Goal: Task Accomplishment & Management: Manage account settings

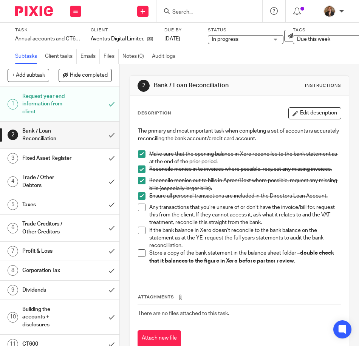
scroll to position [34, 0]
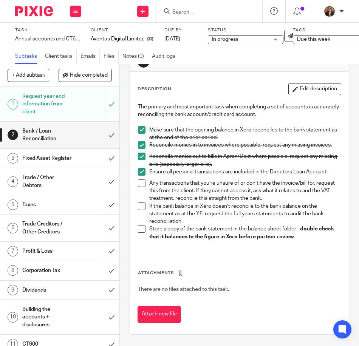
click at [71, 162] on div "Fixed Asset Register" at bounding box center [59, 158] width 74 height 11
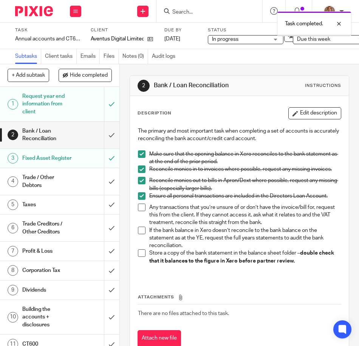
click at [58, 191] on h1 "Trade / Other Debtors" at bounding box center [46, 181] width 49 height 19
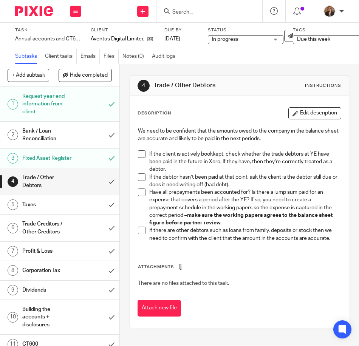
click at [141, 153] on span at bounding box center [142, 154] width 8 height 8
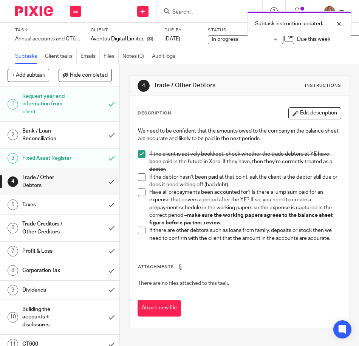
click at [142, 182] on li "If the debtor hasn’t been paid at that point, ask the client is the debtor stil…" at bounding box center [239, 180] width 203 height 15
click at [138, 173] on span at bounding box center [142, 177] width 8 height 8
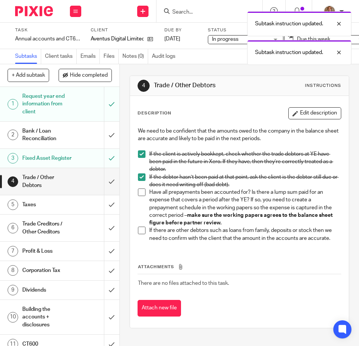
click at [139, 194] on span at bounding box center [142, 192] width 8 height 8
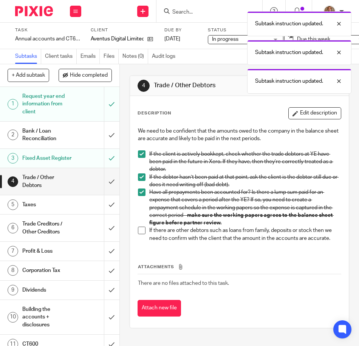
click at [138, 233] on span at bounding box center [142, 231] width 8 height 8
click at [105, 188] on input "submit" at bounding box center [59, 181] width 119 height 27
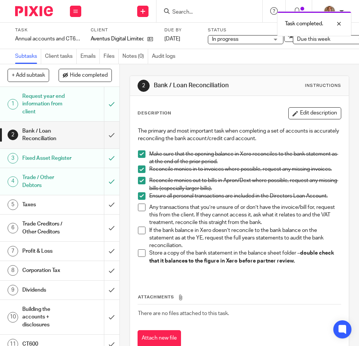
click at [66, 238] on h1 "Trade Creditors / Other Creditors" at bounding box center [46, 227] width 49 height 19
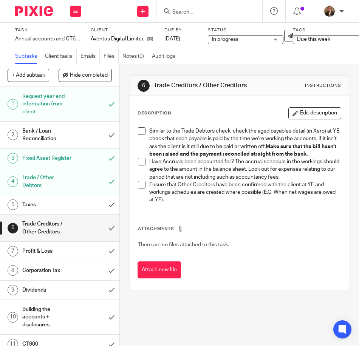
click at [142, 136] on li "Similar to the Trade Debtors check, check the aged payables detail (in Xero) at…" at bounding box center [239, 142] width 203 height 31
click at [138, 130] on span at bounding box center [142, 131] width 8 height 8
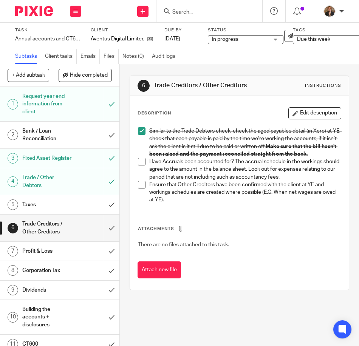
click at [140, 165] on span at bounding box center [142, 162] width 8 height 8
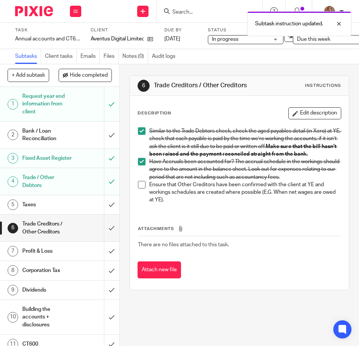
click at [139, 188] on span at bounding box center [142, 185] width 8 height 8
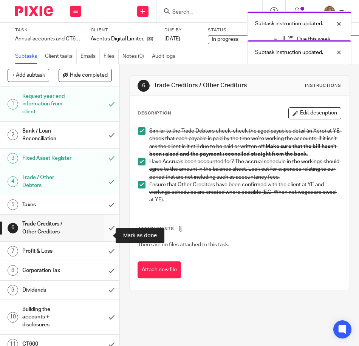
click at [104, 235] on input "submit" at bounding box center [59, 228] width 119 height 27
click at [68, 209] on div "Taxes" at bounding box center [59, 204] width 74 height 11
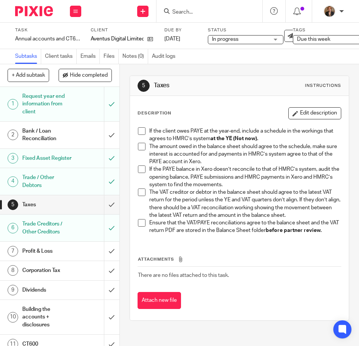
click at [61, 146] on link "2 Bank / Loan Reconciliation" at bounding box center [52, 135] width 104 height 27
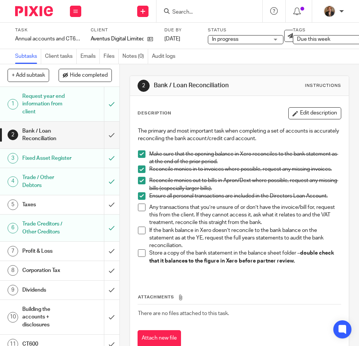
click at [138, 211] on span at bounding box center [142, 208] width 8 height 8
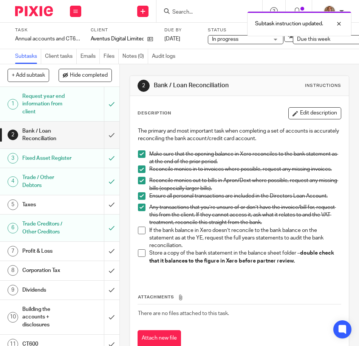
click at [141, 234] on span at bounding box center [142, 231] width 8 height 8
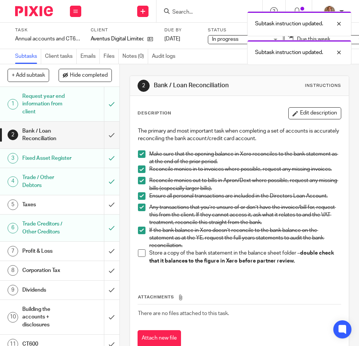
click at [141, 257] on span at bounding box center [142, 253] width 8 height 8
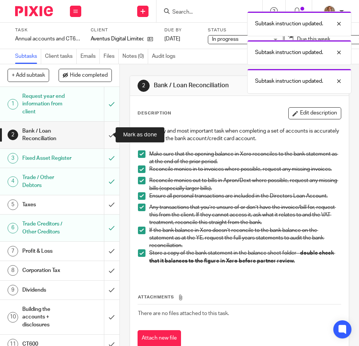
click at [102, 133] on input "submit" at bounding box center [59, 135] width 119 height 27
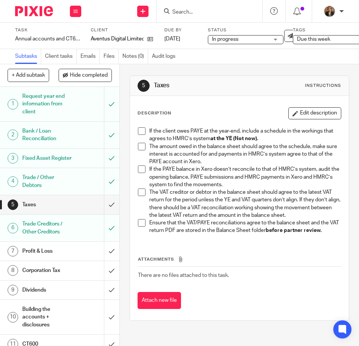
click at [73, 275] on div "Corporation Tax" at bounding box center [59, 270] width 74 height 11
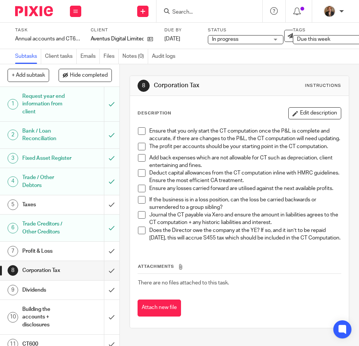
click at [66, 257] on div "Profit & Loss" at bounding box center [59, 251] width 74 height 11
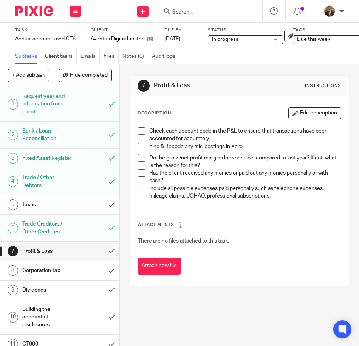
click at [57, 210] on h1 "Taxes" at bounding box center [46, 204] width 49 height 11
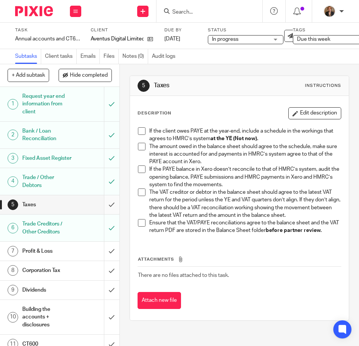
click at [102, 210] on input "submit" at bounding box center [59, 204] width 119 height 19
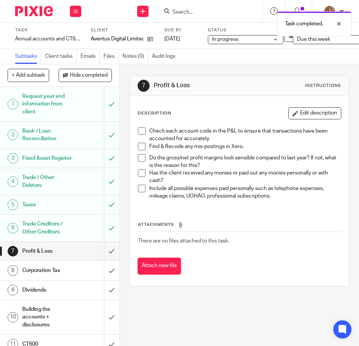
click at [60, 209] on h1 "Taxes" at bounding box center [46, 204] width 49 height 11
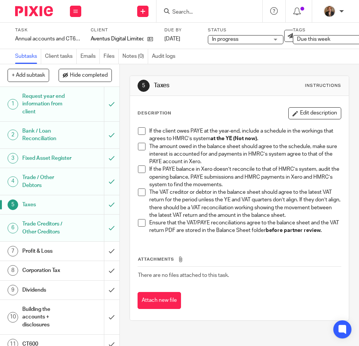
drag, startPoint x: 140, startPoint y: 131, endPoint x: 145, endPoint y: 150, distance: 20.0
click at [140, 132] on span at bounding box center [142, 131] width 8 height 8
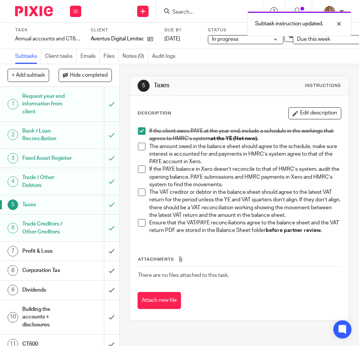
click at [142, 147] on span at bounding box center [142, 147] width 8 height 8
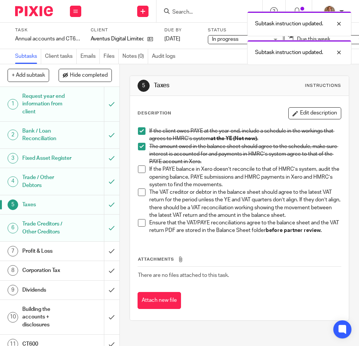
click at [142, 174] on li "If the PAYE balance in Xero doesn’t reconcile to that of HMRC’s system, audit t…" at bounding box center [239, 176] width 203 height 23
click at [140, 169] on span at bounding box center [142, 169] width 8 height 8
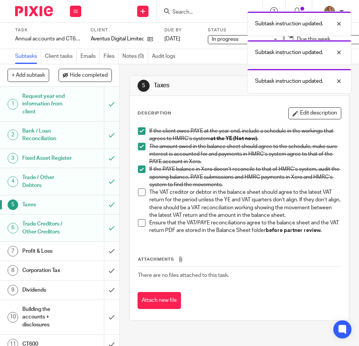
click at [138, 191] on span at bounding box center [142, 192] width 8 height 8
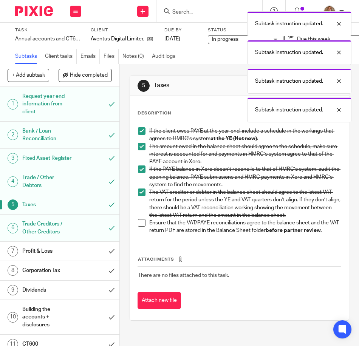
click at [140, 227] on span at bounding box center [142, 223] width 8 height 8
click at [57, 255] on h1 "Profit & Loss" at bounding box center [46, 251] width 49 height 11
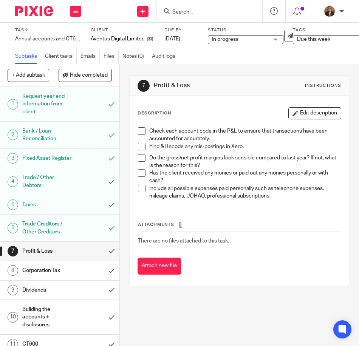
drag, startPoint x: 138, startPoint y: 188, endPoint x: 213, endPoint y: 217, distance: 80.2
click at [138, 188] on span at bounding box center [142, 189] width 8 height 8
click at [139, 175] on span at bounding box center [142, 173] width 8 height 8
click at [138, 156] on span at bounding box center [142, 158] width 8 height 8
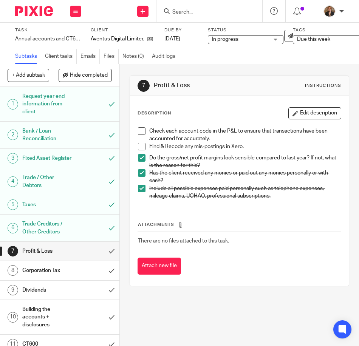
click at [142, 146] on span at bounding box center [142, 147] width 8 height 8
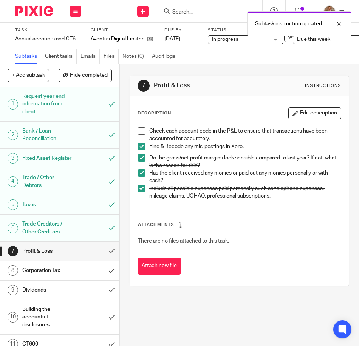
click at [142, 131] on span at bounding box center [142, 131] width 8 height 8
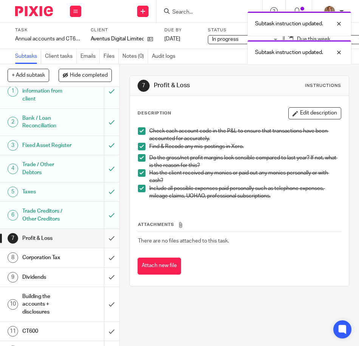
scroll to position [25, 0]
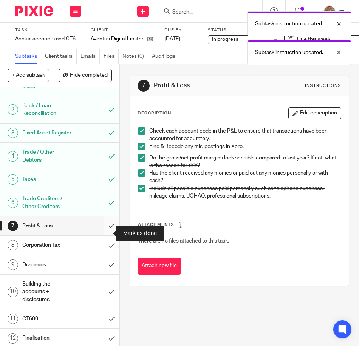
click at [103, 235] on input "submit" at bounding box center [59, 225] width 119 height 19
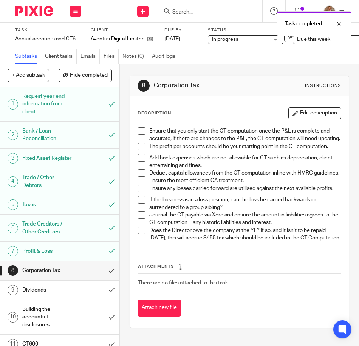
click at [138, 134] on span at bounding box center [142, 131] width 8 height 8
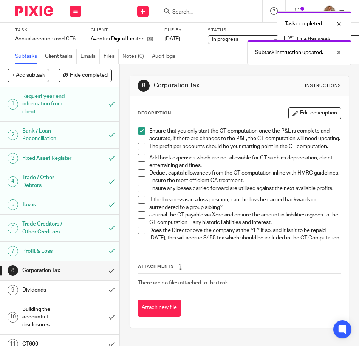
click at [139, 150] on span at bounding box center [142, 147] width 8 height 8
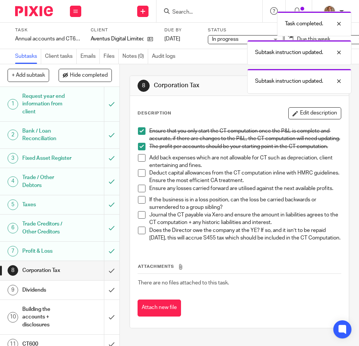
click at [140, 162] on span at bounding box center [142, 158] width 8 height 8
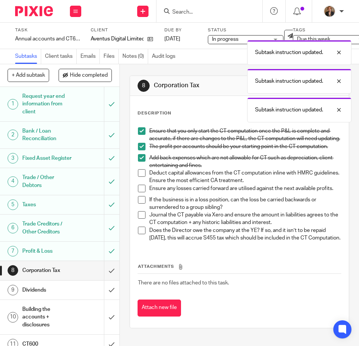
click at [140, 177] on span at bounding box center [142, 173] width 8 height 8
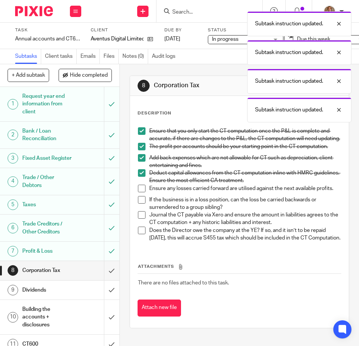
click at [138, 192] on span at bounding box center [142, 189] width 8 height 8
click at [140, 204] on span at bounding box center [142, 200] width 8 height 8
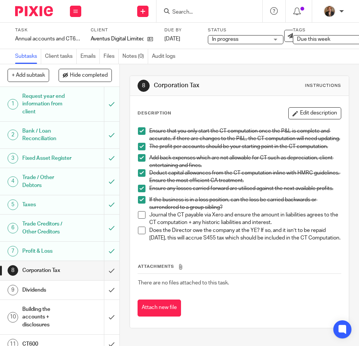
click at [142, 219] on span at bounding box center [142, 215] width 8 height 8
click at [139, 234] on span at bounding box center [142, 231] width 8 height 8
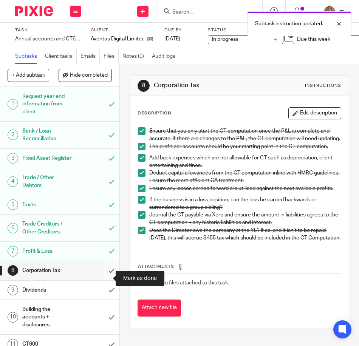
click at [102, 280] on input "submit" at bounding box center [59, 270] width 119 height 19
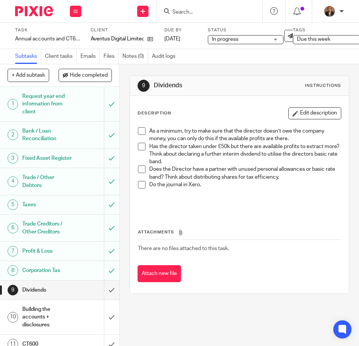
click at [236, 311] on div "9 Dividends Instructions Description Edit description As a minimum, try to make…" at bounding box center [239, 205] width 239 height 282
click at [317, 42] on span "Due this week" at bounding box center [313, 39] width 33 height 5
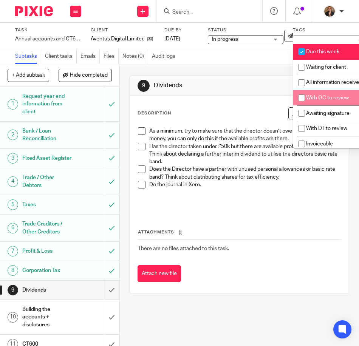
click at [339, 100] on span "With OC to review" at bounding box center [327, 97] width 43 height 5
checkbox input "true"
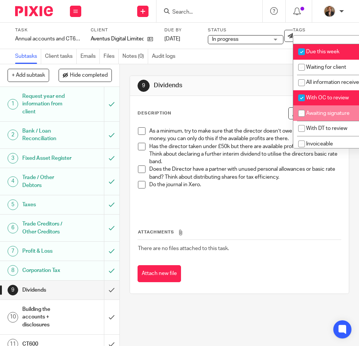
click at [250, 74] on div "9 Dividends Instructions Description Edit description As a minimum, try to make…" at bounding box center [239, 184] width 219 height 241
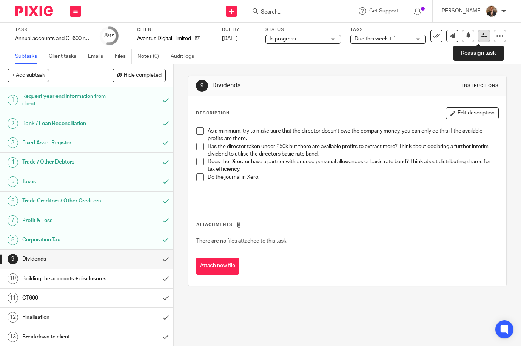
click at [358, 38] on icon at bounding box center [485, 36] width 6 height 6
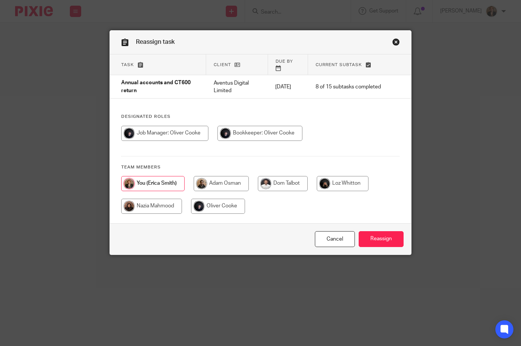
click at [262, 132] on input "radio" at bounding box center [260, 133] width 85 height 15
radio input "true"
click at [388, 233] on input "Reassign" at bounding box center [381, 239] width 45 height 16
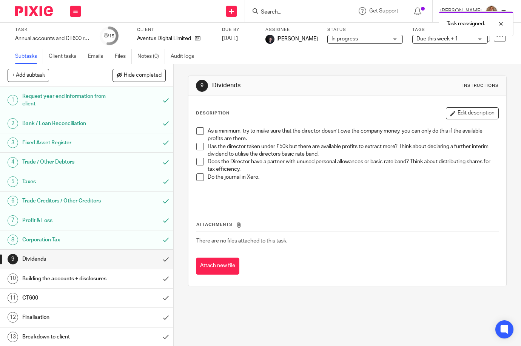
click at [38, 10] on img at bounding box center [34, 11] width 38 height 10
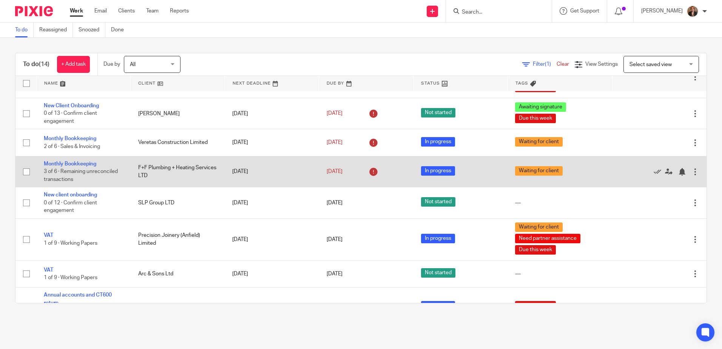
scroll to position [76, 0]
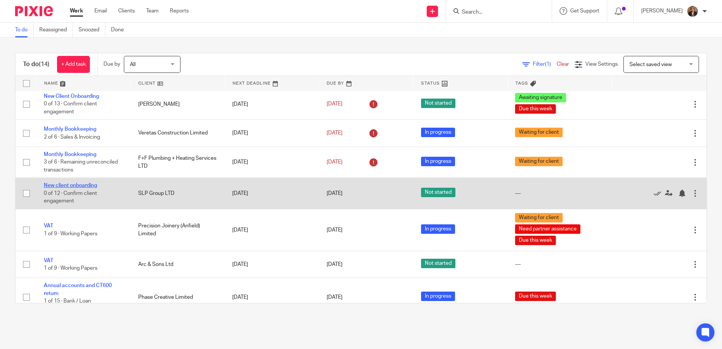
click at [83, 184] on link "New client onboarding" at bounding box center [70, 185] width 53 height 5
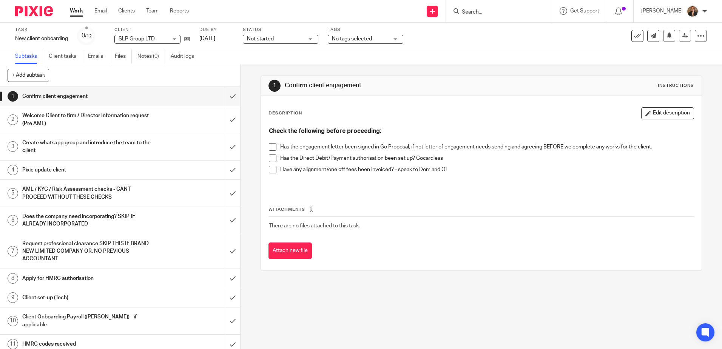
click at [112, 94] on h1 "Confirm client engagement" at bounding box center [87, 96] width 130 height 11
click at [164, 96] on div "Confirm client engagement" at bounding box center [119, 96] width 195 height 11
click at [97, 122] on h1 "Welcome Client to firm / Director Information request (Pre AML)" at bounding box center [87, 119] width 130 height 19
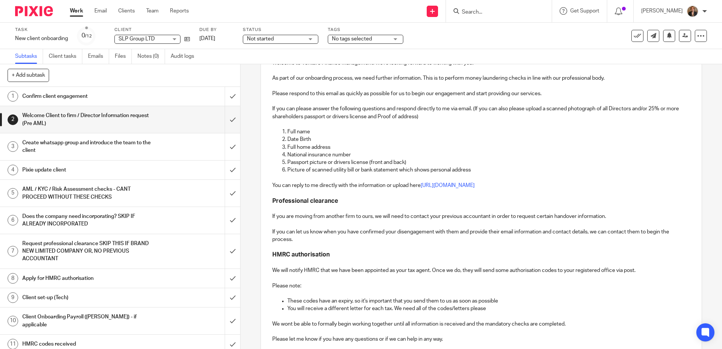
scroll to position [126, 0]
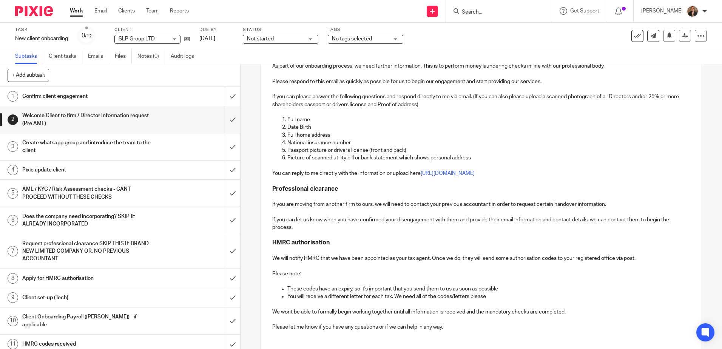
click at [192, 139] on div "Create whatsapp group and introduce the team to the client" at bounding box center [119, 146] width 195 height 19
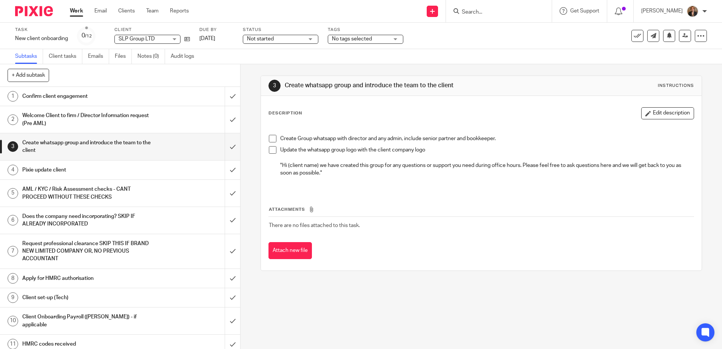
click at [273, 39] on span "Not started" at bounding box center [260, 38] width 27 height 5
click at [286, 64] on li "In progress" at bounding box center [281, 66] width 75 height 15
click at [378, 39] on span "No tags selected" at bounding box center [360, 39] width 57 height 8
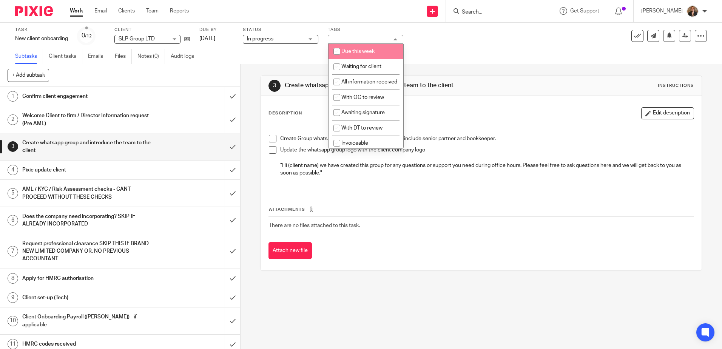
click at [378, 48] on li "Due this week" at bounding box center [366, 51] width 75 height 15
click at [370, 314] on div "3 Create whatsapp group and introduce the team to the client Instructions Descr…" at bounding box center [482, 206] width 482 height 285
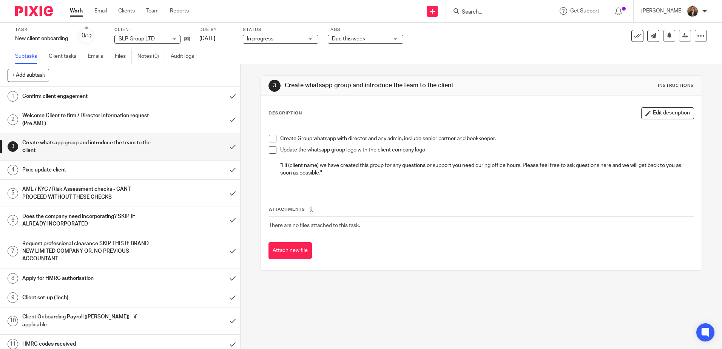
click at [269, 139] on span at bounding box center [273, 139] width 8 height 8
click at [384, 36] on span "Due this week" at bounding box center [360, 39] width 57 height 8
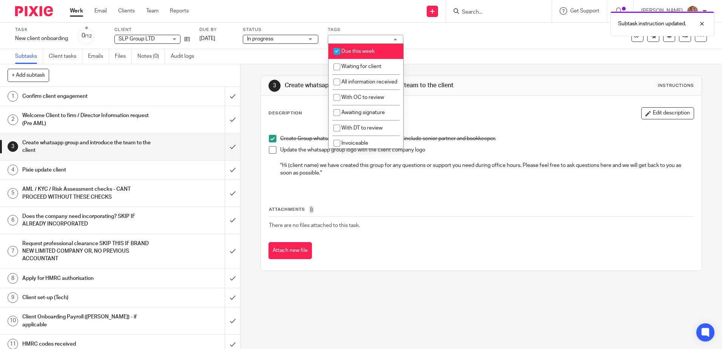
click at [382, 50] on li "Due this week" at bounding box center [366, 51] width 75 height 15
checkbox input "false"
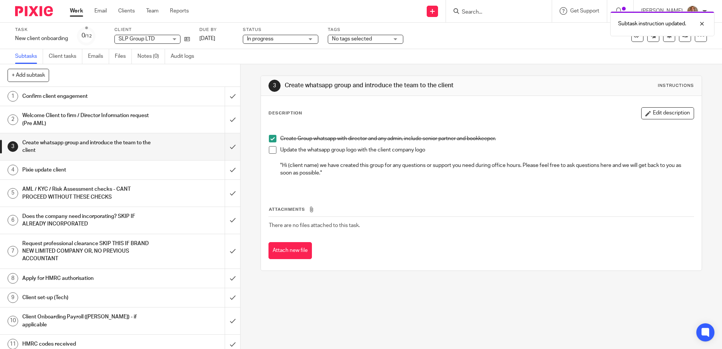
click at [486, 314] on div "3 Create whatsapp group and introduce the team to the client Instructions Descr…" at bounding box center [482, 206] width 482 height 285
click at [270, 148] on span at bounding box center [273, 150] width 8 height 8
click at [221, 147] on input "submit" at bounding box center [120, 146] width 240 height 27
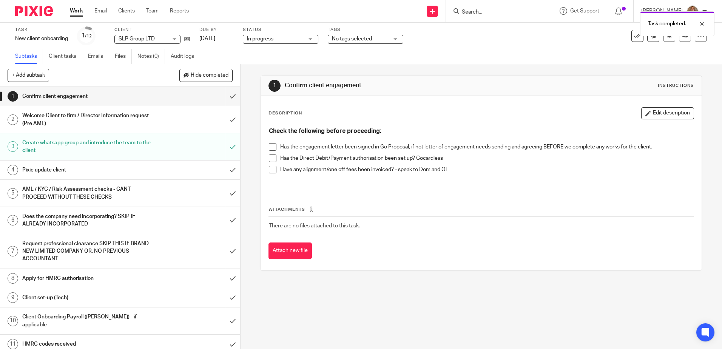
click at [163, 166] on div "Pixie update client" at bounding box center [119, 169] width 195 height 11
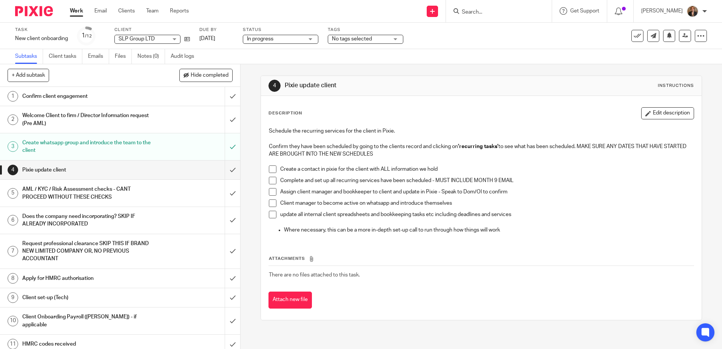
click at [153, 121] on div "Welcome Client to firm / Director Information request (Pre AML)" at bounding box center [119, 119] width 195 height 19
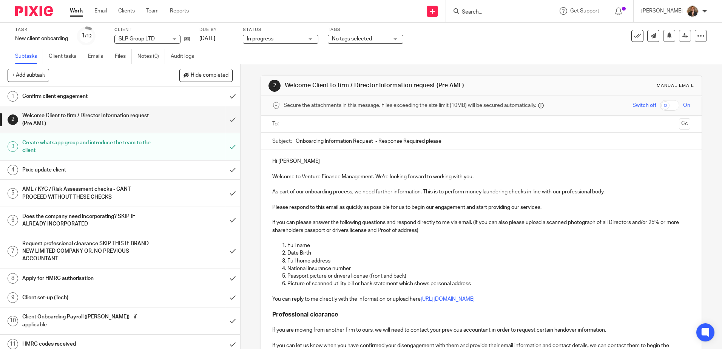
click at [19, 12] on img at bounding box center [34, 11] width 38 height 10
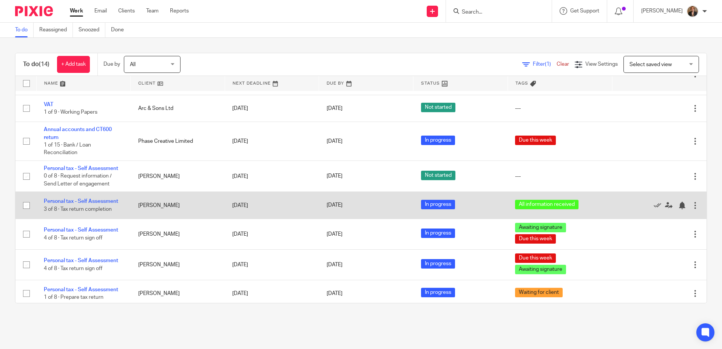
scroll to position [235, 0]
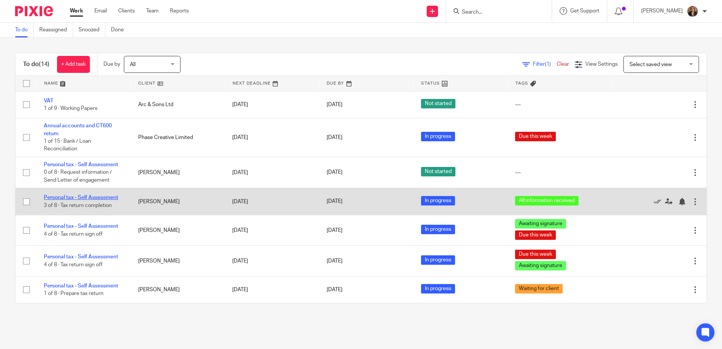
click at [76, 198] on link "Personal tax - Self Assessment" at bounding box center [81, 197] width 74 height 5
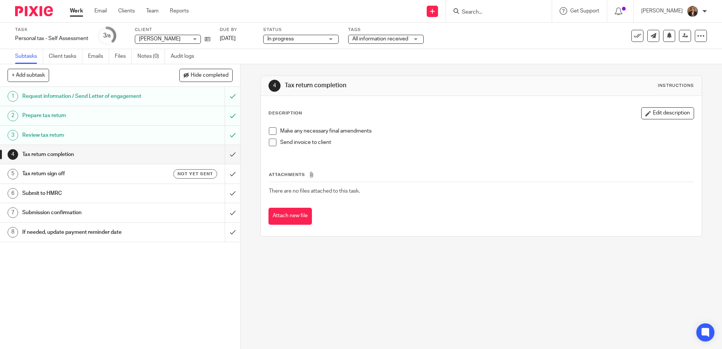
click at [389, 38] on span "All information received" at bounding box center [380, 38] width 56 height 5
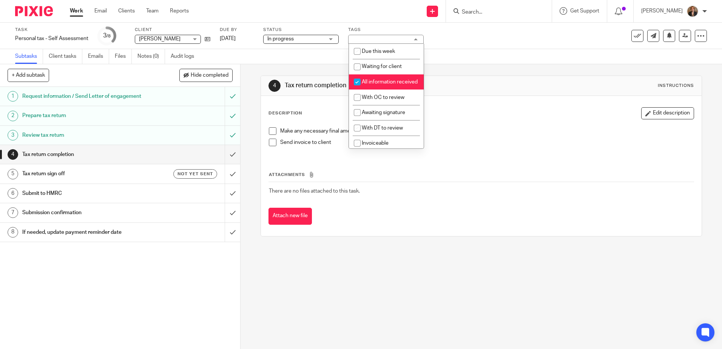
click at [387, 87] on li "All information received" at bounding box center [386, 81] width 75 height 15
checkbox input "false"
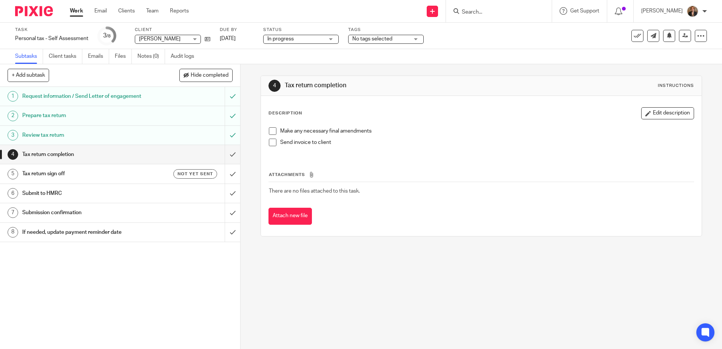
click at [403, 281] on div "4 Tax return completion Instructions Description Edit description Make any nece…" at bounding box center [482, 206] width 482 height 285
click at [271, 134] on span at bounding box center [273, 131] width 8 height 8
click at [269, 145] on span at bounding box center [273, 143] width 8 height 8
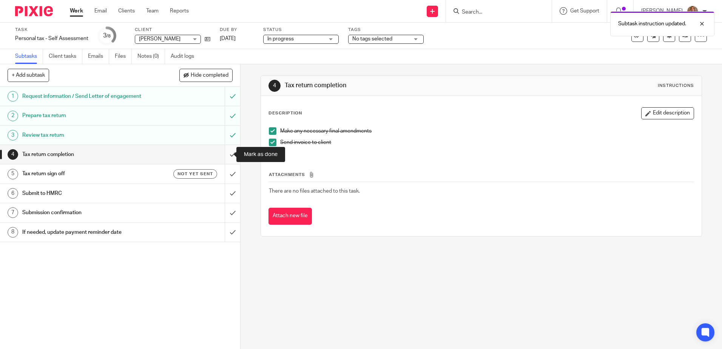
click at [226, 153] on input "submit" at bounding box center [120, 154] width 240 height 19
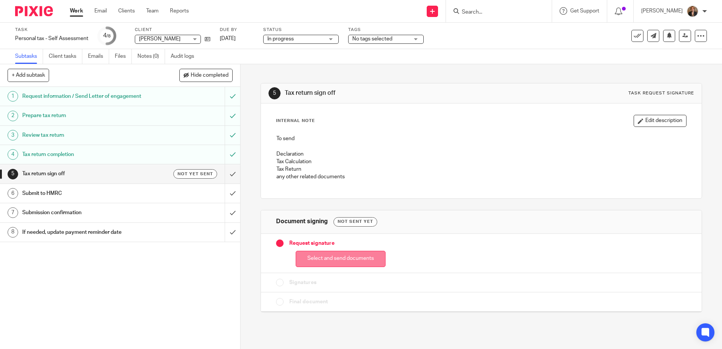
click at [349, 262] on button "Select and send documents" at bounding box center [341, 259] width 90 height 16
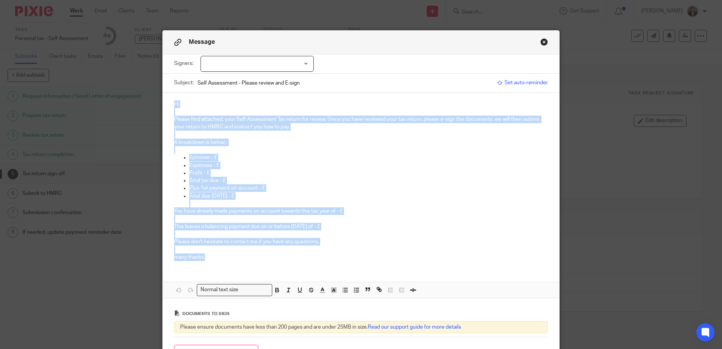
drag, startPoint x: 171, startPoint y: 103, endPoint x: 484, endPoint y: 261, distance: 350.7
click at [484, 261] on div "Hi Please find attached, your Self Assessment Tax return for review. Once you h…" at bounding box center [361, 180] width 397 height 174
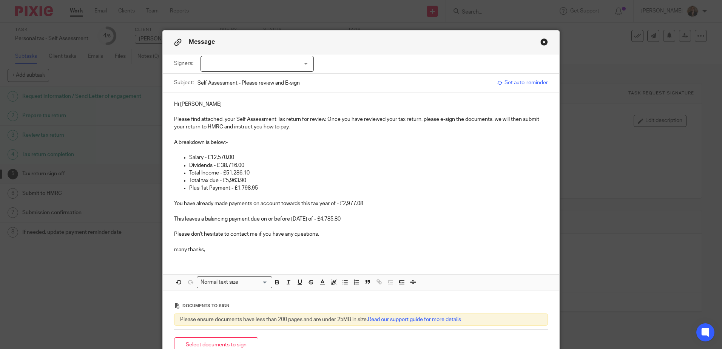
click at [283, 57] on div at bounding box center [257, 64] width 113 height 16
drag, startPoint x: 298, startPoint y: 55, endPoint x: 301, endPoint y: 60, distance: 6.3
click at [300, 58] on div "Signers: Create contacts for client (0 selected)" at bounding box center [361, 63] width 374 height 19
click at [308, 70] on div at bounding box center [257, 64] width 113 height 16
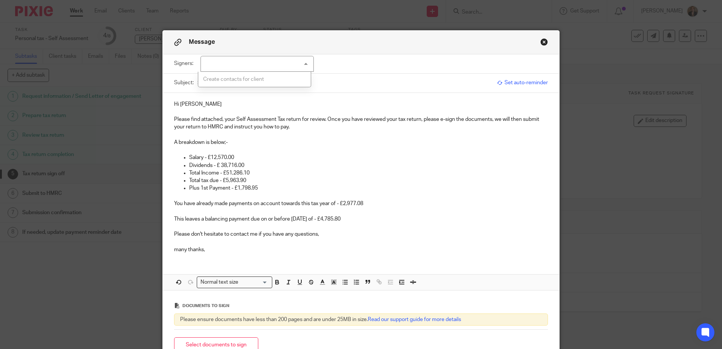
click at [280, 66] on div at bounding box center [257, 64] width 113 height 16
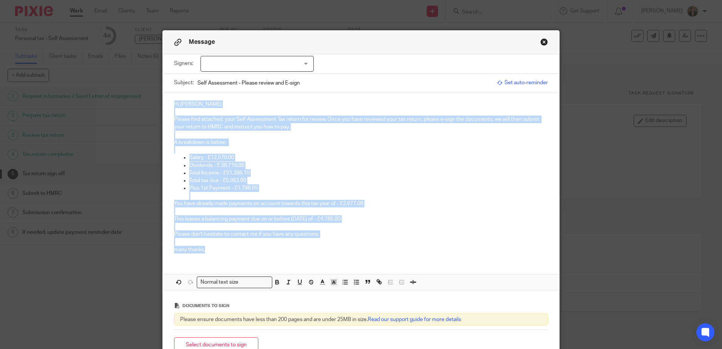
drag, startPoint x: 238, startPoint y: 256, endPoint x: 154, endPoint y: 97, distance: 179.4
click at [154, 97] on div "Message Signers: Create contacts for client (0 selected) Subject: Self Assessme…" at bounding box center [361, 174] width 722 height 349
copy div "Hi Linzi Please find attached, your Self Assessment Tax return for review. Once…"
click at [544, 41] on button "Close modal" at bounding box center [545, 42] width 8 height 8
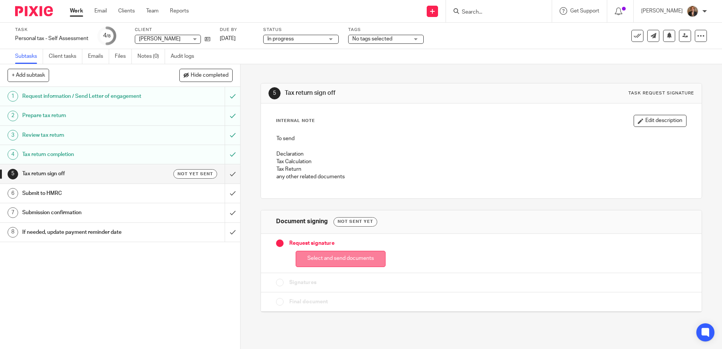
click at [321, 265] on button "Select and send documents" at bounding box center [341, 259] width 90 height 16
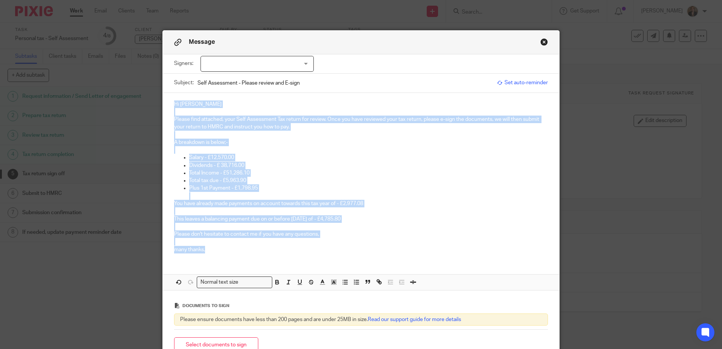
click at [403, 240] on p at bounding box center [361, 242] width 374 height 8
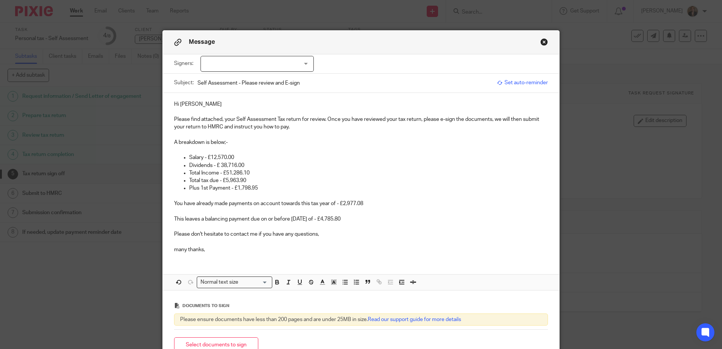
click at [304, 62] on div at bounding box center [257, 64] width 113 height 16
click at [105, 307] on div "Message Signers: Create contacts for client (0 selected) Subject: Self Assessme…" at bounding box center [361, 174] width 722 height 349
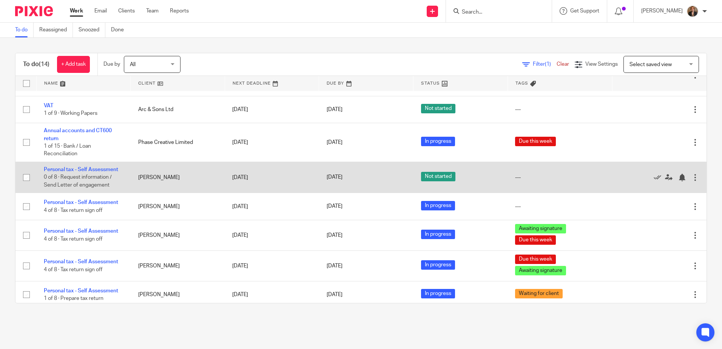
scroll to position [235, 0]
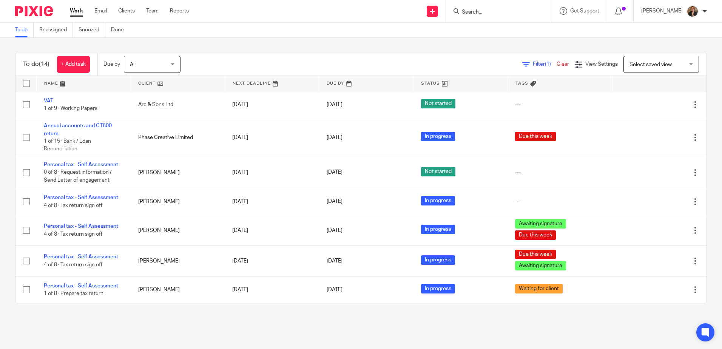
click at [494, 17] on div at bounding box center [499, 11] width 106 height 22
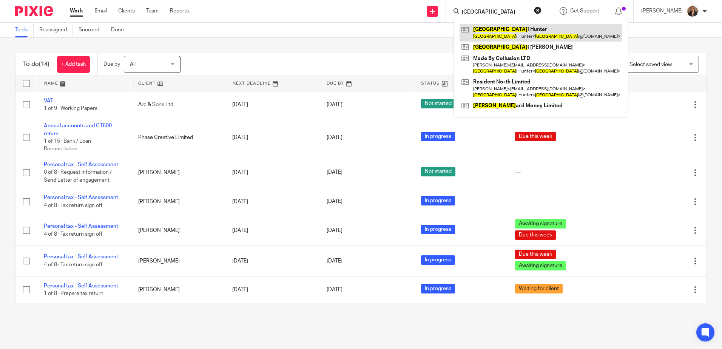
type input "[GEOGRAPHIC_DATA]"
click at [511, 36] on link at bounding box center [541, 32] width 163 height 17
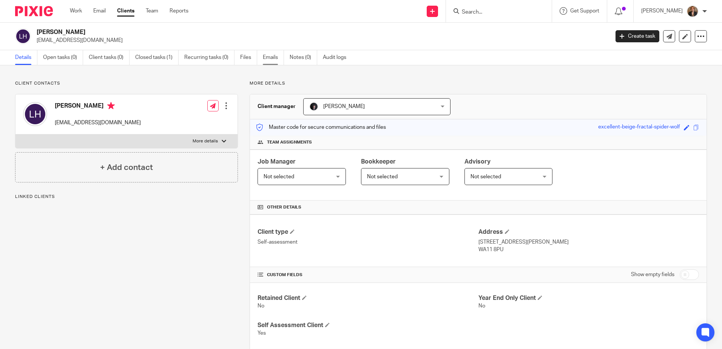
click at [272, 59] on link "Emails" at bounding box center [273, 57] width 21 height 15
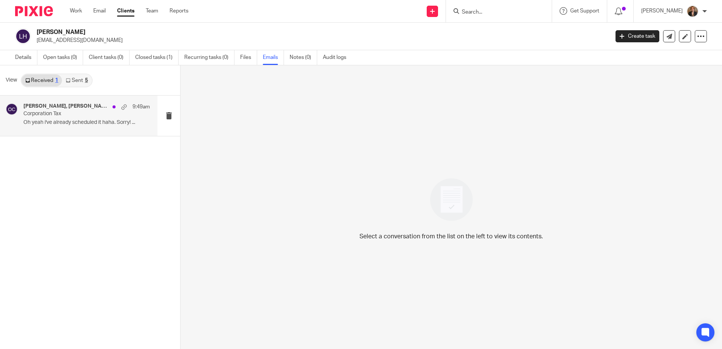
click at [90, 121] on p "Oh yeah i've already scheduled it haha. Sorry! ..." at bounding box center [86, 122] width 127 height 6
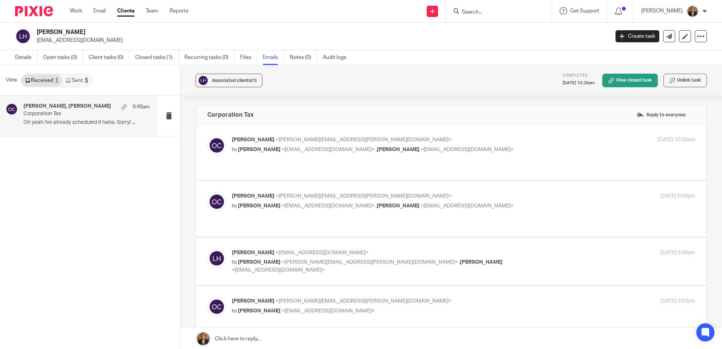
click at [351, 202] on p "to Linzi Hunter <linzi@residentnorth.com> , Aycan Demirci <aycan@residentnorth.…" at bounding box center [386, 206] width 309 height 8
checkbox input "true"
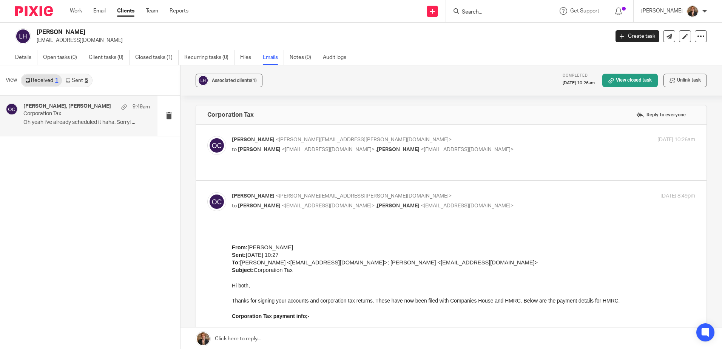
click at [317, 165] on label at bounding box center [451, 153] width 511 height 56
click at [207, 136] on input "checkbox" at bounding box center [207, 136] width 0 height 0
checkbox input "true"
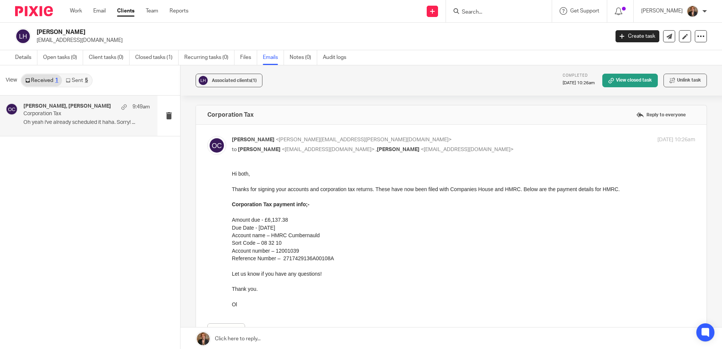
click at [79, 83] on link "Sent 5" at bounding box center [76, 80] width 29 height 12
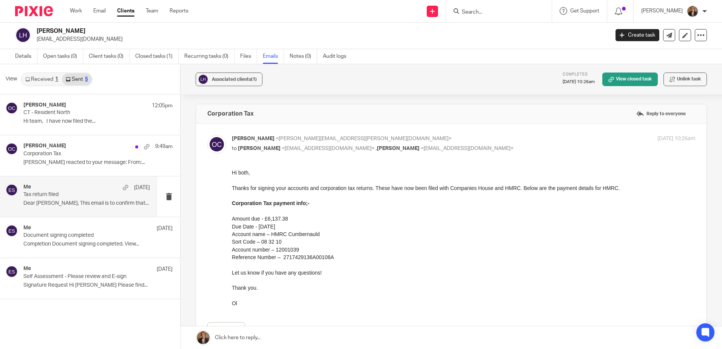
click at [70, 201] on p "Dear Linzi, This email is to confirm that..." at bounding box center [86, 203] width 127 height 6
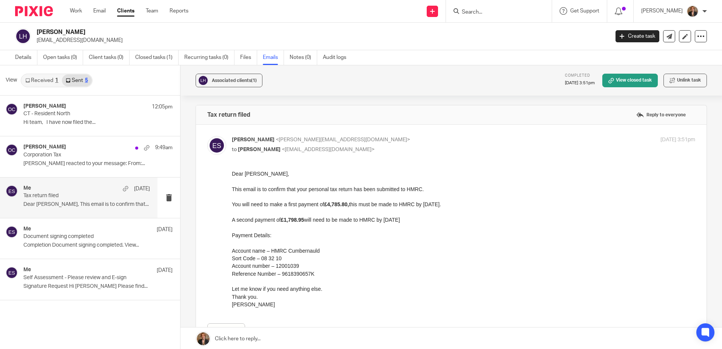
scroll to position [0, 0]
drag, startPoint x: 462, startPoint y: 343, endPoint x: 379, endPoint y: 253, distance: 122.4
click at [74, 277] on p "Self Assessment - Please review and E-sign" at bounding box center [73, 278] width 101 height 6
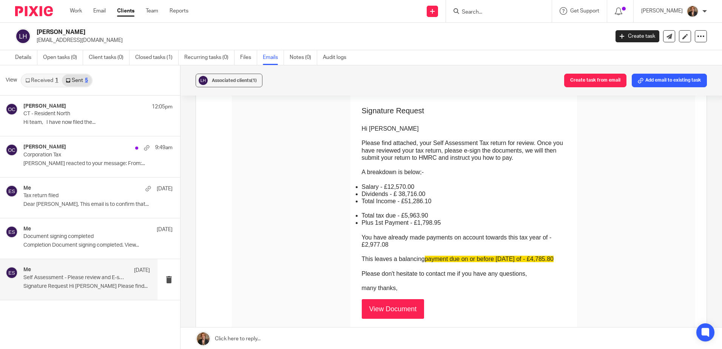
scroll to position [101, 0]
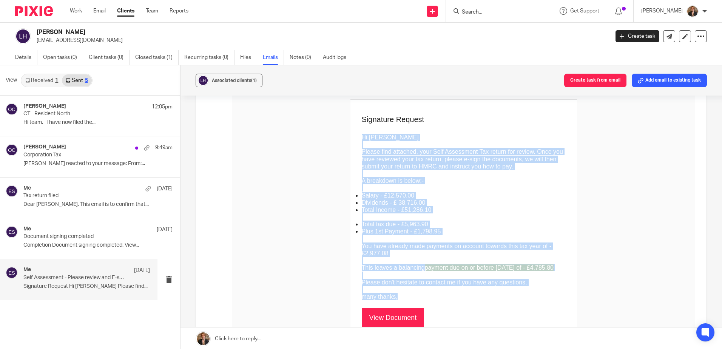
drag, startPoint x: 322, startPoint y: 139, endPoint x: 534, endPoint y: 288, distance: 259.4
click at [534, 288] on td "Hi Linzi Please find attached, your Self Assessment Tax return for review. Once…" at bounding box center [464, 212] width 204 height 176
copy td "Hi Linzi Please find attached, your Self Assessment Tax return for review. Once…"
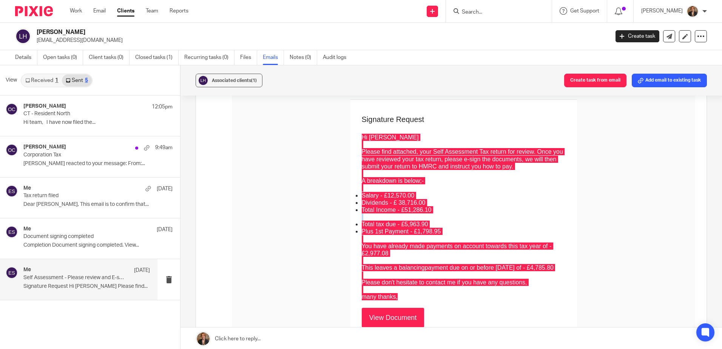
click at [501, 16] on div at bounding box center [499, 11] width 106 height 22
click at [500, 5] on div at bounding box center [499, 11] width 106 height 22
click at [501, 15] on input "Search" at bounding box center [495, 12] width 68 height 7
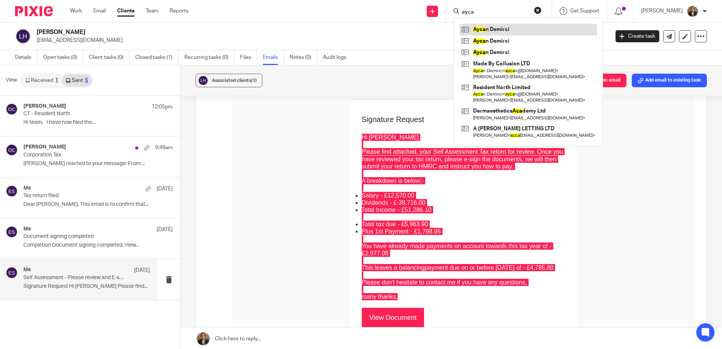
type input "ayca"
click at [525, 31] on link at bounding box center [528, 29] width 137 height 11
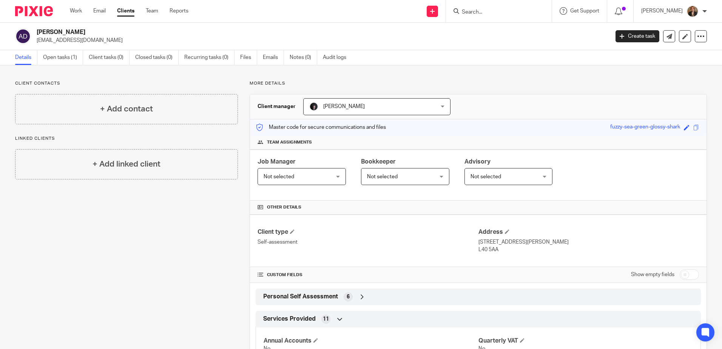
drag, startPoint x: 102, startPoint y: 42, endPoint x: 37, endPoint y: 44, distance: 65.0
click at [37, 44] on div "[PERSON_NAME] [EMAIL_ADDRESS][DOMAIN_NAME] Create task Update from Companies Ho…" at bounding box center [361, 37] width 722 height 28
copy p "[EMAIL_ADDRESS][DOMAIN_NAME]"
click at [89, 101] on div "+ Add contact" at bounding box center [126, 109] width 223 height 30
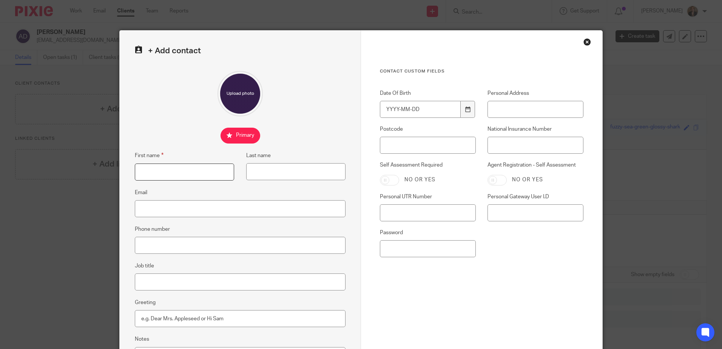
click at [197, 172] on input "First name" at bounding box center [184, 172] width 99 height 17
type input "Ayca"
type input "Demirci"
type input "[EMAIL_ADDRESS][DOMAIN_NAME]"
type input "1 Glovers Way"
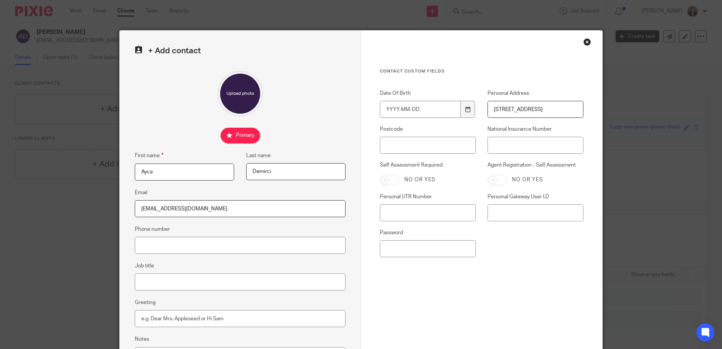
type input "L40 5AA"
click at [517, 298] on div "Contact Custom fields Date Of Birth Personal Address 1 Glovers Way Postcode L40…" at bounding box center [482, 190] width 204 height 245
click at [332, 91] on div at bounding box center [240, 93] width 211 height 45
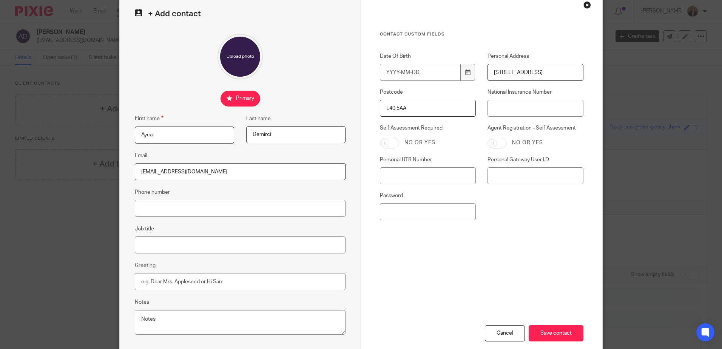
scroll to position [79, 0]
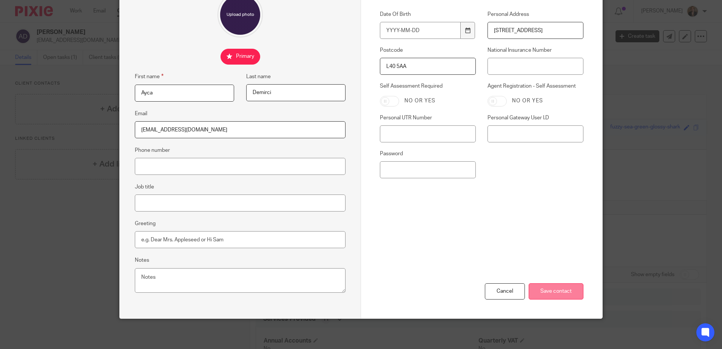
click at [548, 294] on input "Save contact" at bounding box center [556, 291] width 55 height 16
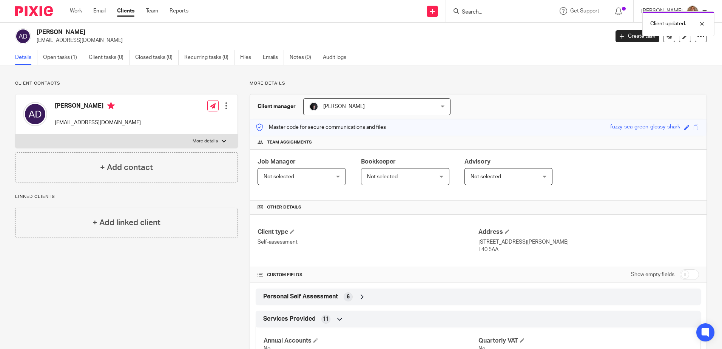
click at [527, 12] on div "Client updated." at bounding box center [538, 22] width 354 height 29
click at [74, 57] on link "Open tasks (1)" at bounding box center [63, 57] width 40 height 15
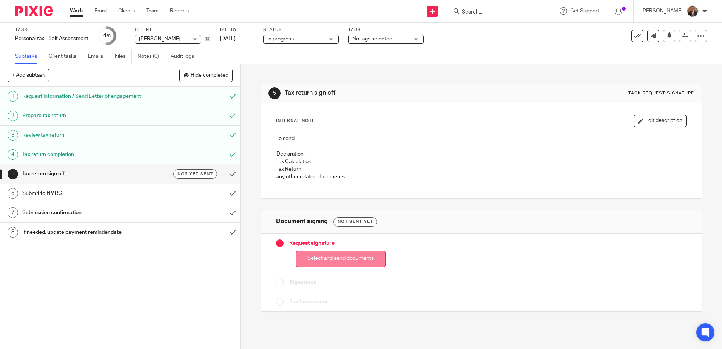
click at [342, 259] on button "Select and send documents" at bounding box center [341, 259] width 90 height 16
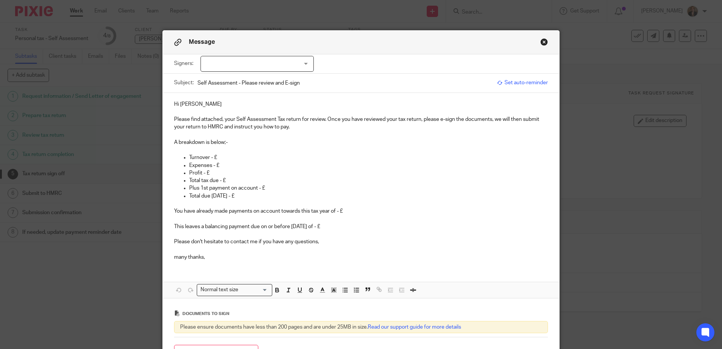
click at [278, 69] on div at bounding box center [257, 64] width 113 height 16
click at [287, 88] on input "Self Assessment - Please review and E-sign" at bounding box center [346, 82] width 296 height 17
click at [291, 63] on div at bounding box center [257, 64] width 113 height 16
click at [289, 78] on li "[PERSON_NAME]" at bounding box center [254, 79] width 113 height 15
checkbox input "true"
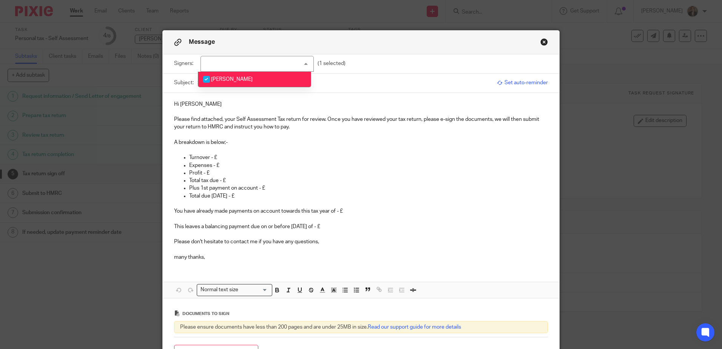
click at [476, 190] on p "Plus 1st payment on account - £" at bounding box center [368, 188] width 359 height 8
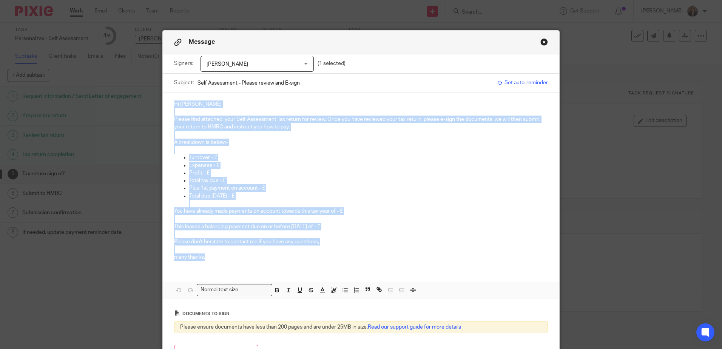
drag, startPoint x: 251, startPoint y: 263, endPoint x: 151, endPoint y: 99, distance: 192.1
click at [151, 99] on div "Message Signers: Ayca Demirci Ayca Demirci (1 selected) Subject: Self Assessmen…" at bounding box center [361, 174] width 722 height 349
paste div
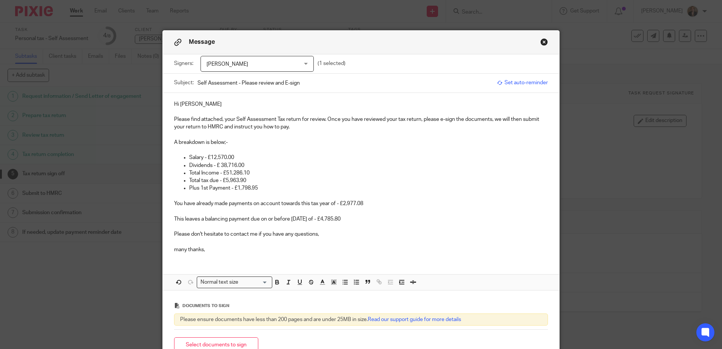
click at [215, 97] on div "Hi Linzi Please find attached, your Self Assessment Tax return for review. Once…" at bounding box center [361, 176] width 397 height 166
click at [141, 268] on div "Message Signers: Ayca Demirci Ayca Demirci (1 selected) Subject: Self Assessmen…" at bounding box center [361, 174] width 722 height 349
click at [372, 174] on p "Total Income - £51,286.10" at bounding box center [368, 173] width 359 height 8
click at [240, 160] on p "Salary - £12,570.00" at bounding box center [368, 158] width 359 height 8
click at [253, 163] on p "Dividends - £ 38,716.00" at bounding box center [368, 166] width 359 height 8
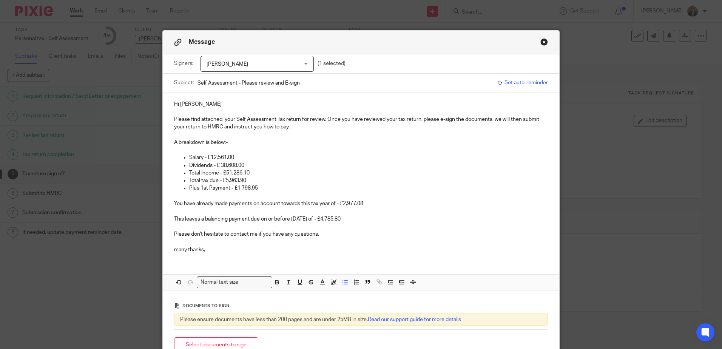
click at [304, 171] on p "Total Income - £51,286.10" at bounding box center [368, 173] width 359 height 8
click at [256, 168] on p "Dividends - £ 38,608.00" at bounding box center [368, 166] width 359 height 8
click at [254, 172] on p "Total Income - £51,286.10" at bounding box center [368, 173] width 359 height 8
click at [279, 182] on p "Total tax due - £5,963.90" at bounding box center [368, 181] width 359 height 8
click at [282, 177] on p "Total tax due - £5,963.90" at bounding box center [368, 181] width 359 height 8
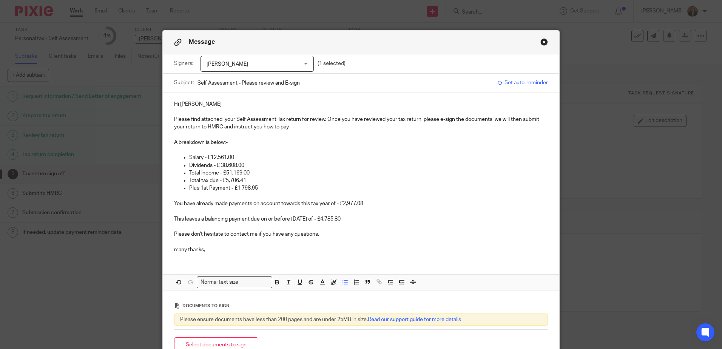
click at [276, 188] on p "Plus 1st Payment - £1,798.95" at bounding box center [368, 188] width 359 height 8
click at [510, 181] on p "Total tax due - £5,706.41" at bounding box center [368, 181] width 359 height 8
click at [270, 176] on p "Total Income - £51,169.00" at bounding box center [368, 173] width 359 height 8
drag, startPoint x: 271, startPoint y: 184, endPoint x: 476, endPoint y: 187, distance: 205.1
click at [272, 185] on p "Plus 1st Payment - £1,779.20" at bounding box center [368, 188] width 359 height 8
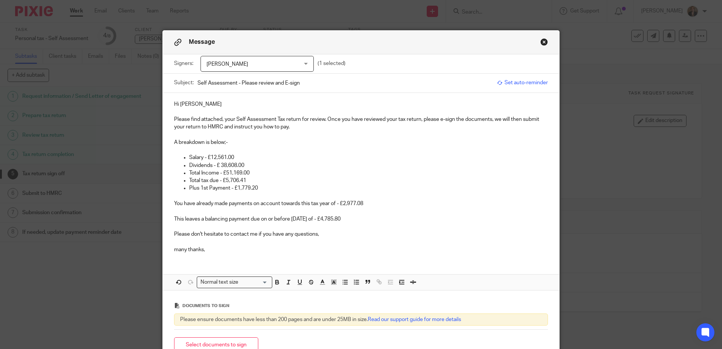
click at [371, 207] on p "You have already made payments on account towards this tax year of - £2,977.08" at bounding box center [361, 204] width 374 height 8
click at [366, 219] on p "This leaves a balancing payment due on or before 31/01/26 of - £4,785.80" at bounding box center [361, 214] width 374 height 15
click at [436, 225] on p at bounding box center [361, 227] width 374 height 8
click at [389, 171] on p "Total Income - £51,169.00" at bounding box center [368, 173] width 359 height 8
click at [440, 211] on p "This leaves a balancing payment due on or before 31/01/26 of - £4,298.61" at bounding box center [361, 214] width 374 height 15
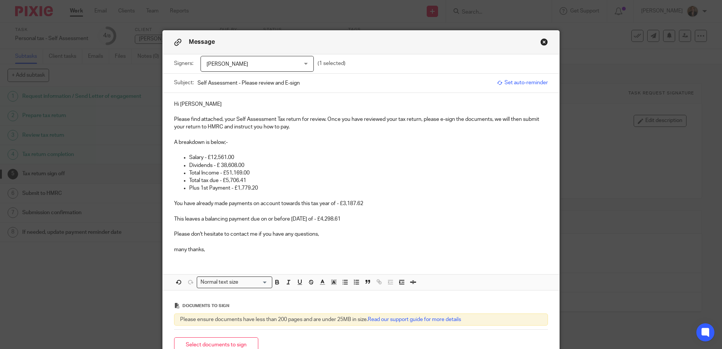
drag, startPoint x: 479, startPoint y: 233, endPoint x: 476, endPoint y: 230, distance: 4.8
click at [479, 233] on p "Please don't hesitate to contact me if you have any questions," at bounding box center [361, 234] width 374 height 8
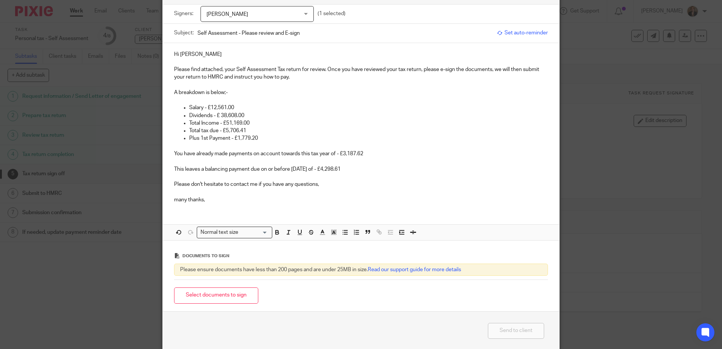
scroll to position [82, 0]
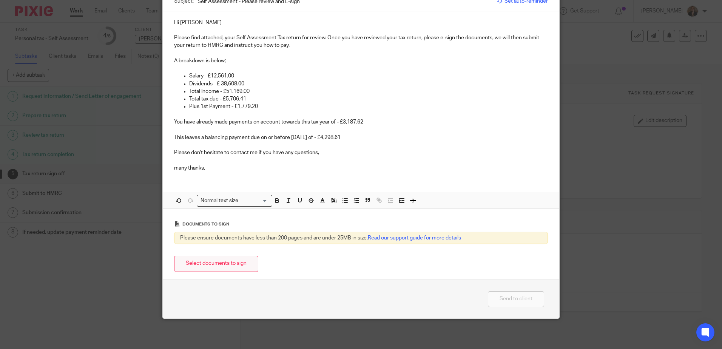
drag, startPoint x: 233, startPoint y: 268, endPoint x: 249, endPoint y: 260, distance: 17.7
click at [240, 272] on div "Select documents to sign" at bounding box center [361, 264] width 374 height 24
click at [216, 263] on button "Select documents to sign" at bounding box center [216, 264] width 84 height 16
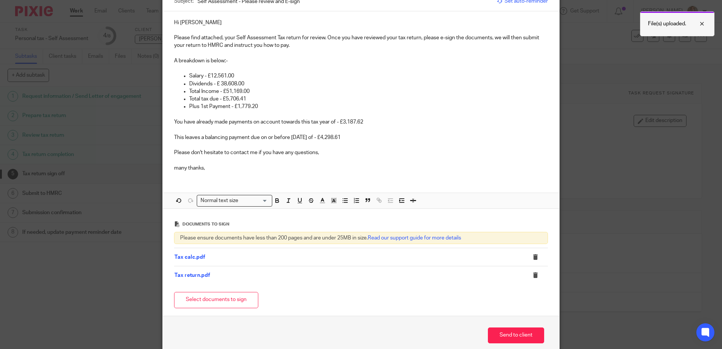
click at [706, 23] on div at bounding box center [696, 23] width 20 height 9
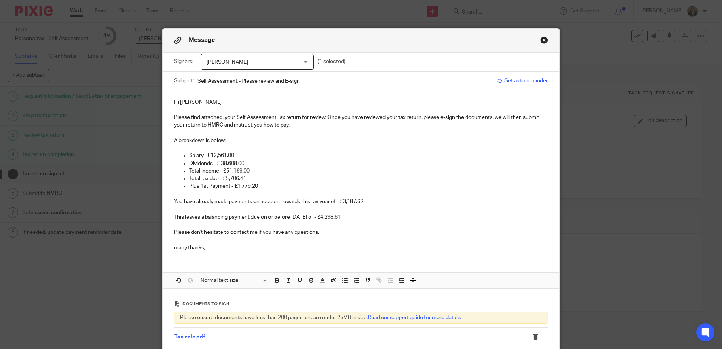
scroll to position [0, 0]
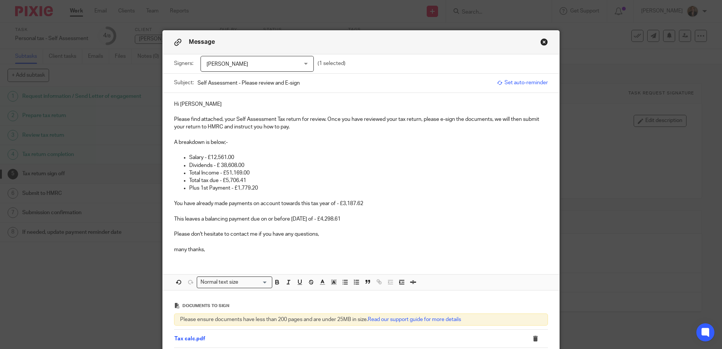
click at [195, 104] on p "Hi Aycan" at bounding box center [361, 104] width 374 height 8
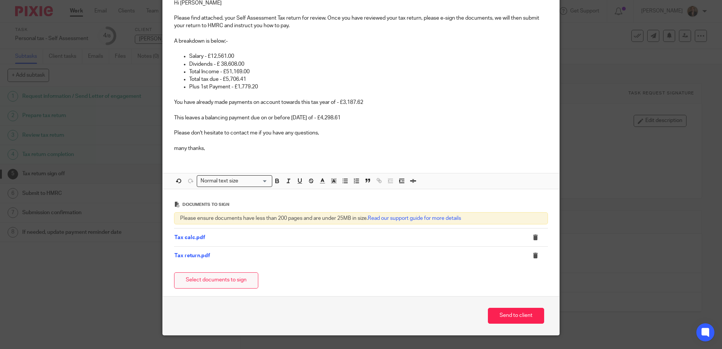
scroll to position [118, 0]
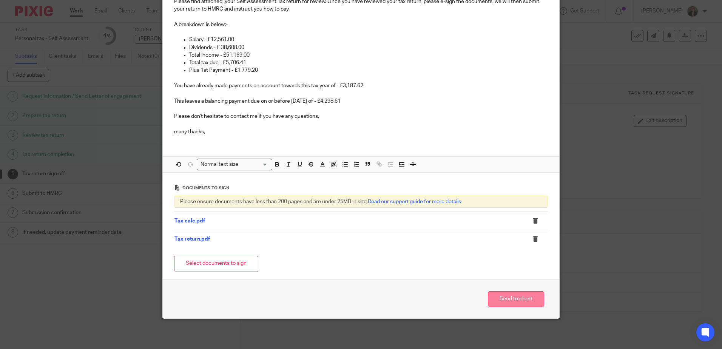
click at [511, 302] on button "Send to client" at bounding box center [516, 299] width 56 height 16
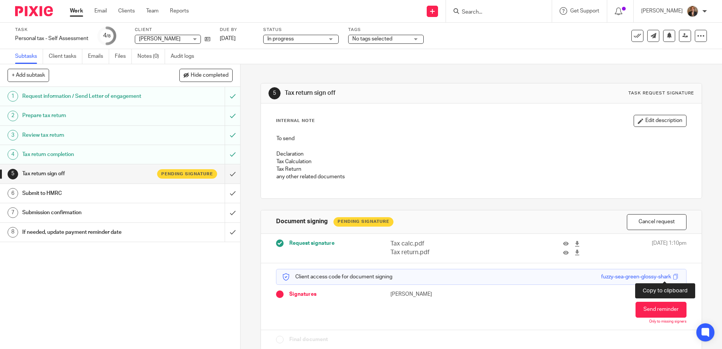
click at [673, 276] on span at bounding box center [676, 277] width 6 height 6
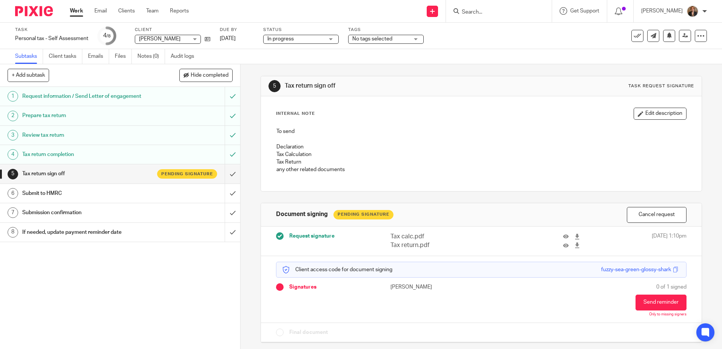
scroll to position [9, 0]
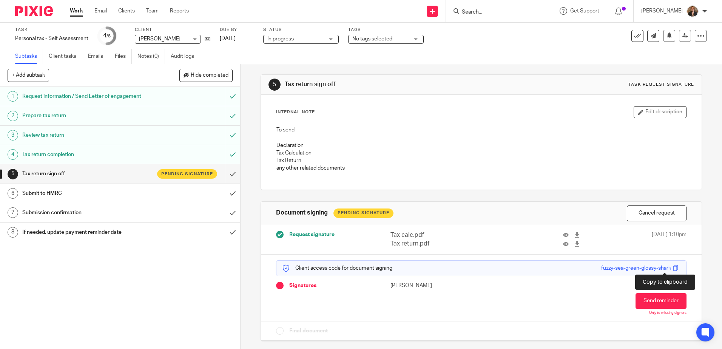
click at [673, 266] on span at bounding box center [676, 268] width 6 height 6
click at [39, 12] on img at bounding box center [34, 11] width 38 height 10
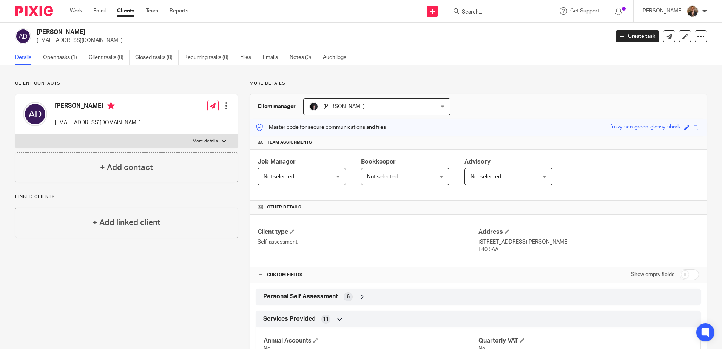
drag, startPoint x: 38, startPoint y: 41, endPoint x: 112, endPoint y: 42, distance: 74.0
click at [112, 42] on p "[EMAIL_ADDRESS][DOMAIN_NAME]" at bounding box center [321, 41] width 568 height 8
drag, startPoint x: 122, startPoint y: 122, endPoint x: 54, endPoint y: 127, distance: 67.5
click at [54, 127] on div "[PERSON_NAME] [EMAIL_ADDRESS][DOMAIN_NAME] Edit contact Create client from cont…" at bounding box center [126, 114] width 222 height 40
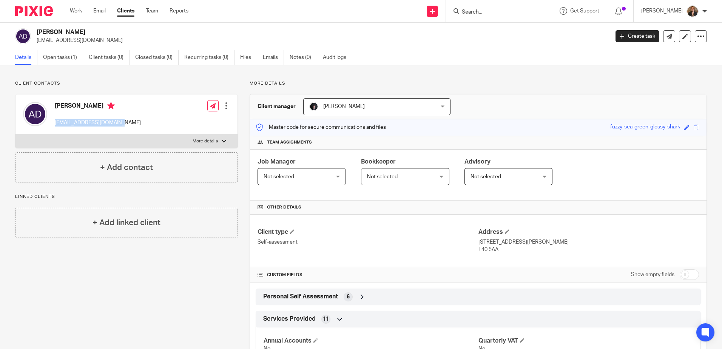
copy p "[EMAIL_ADDRESS][DOMAIN_NAME]"
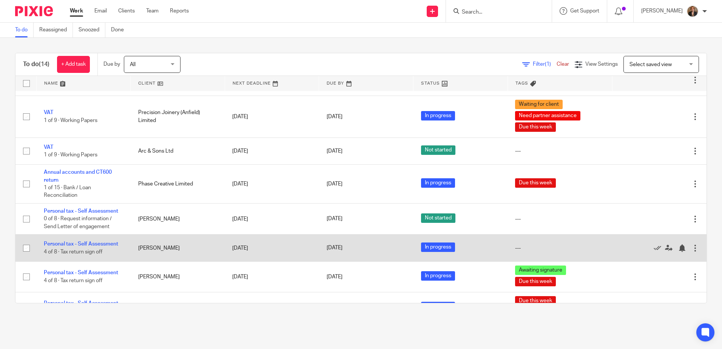
scroll to position [235, 0]
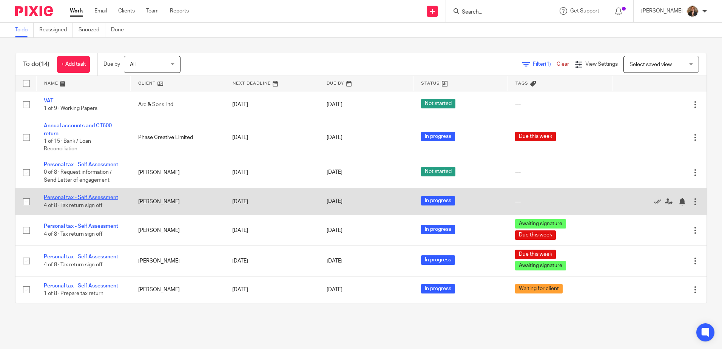
click at [69, 196] on link "Personal tax - Self Assessment" at bounding box center [81, 197] width 74 height 5
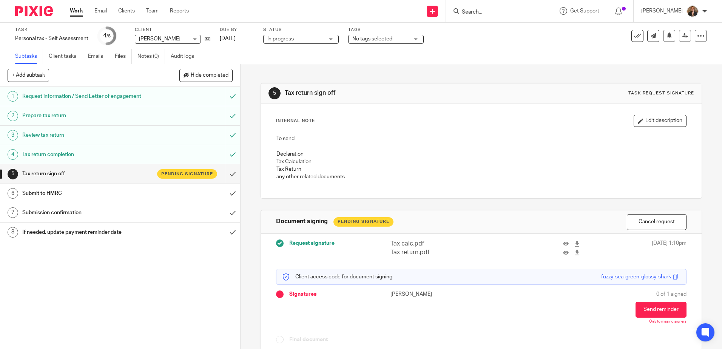
click at [389, 38] on span "No tags selected" at bounding box center [372, 38] width 40 height 5
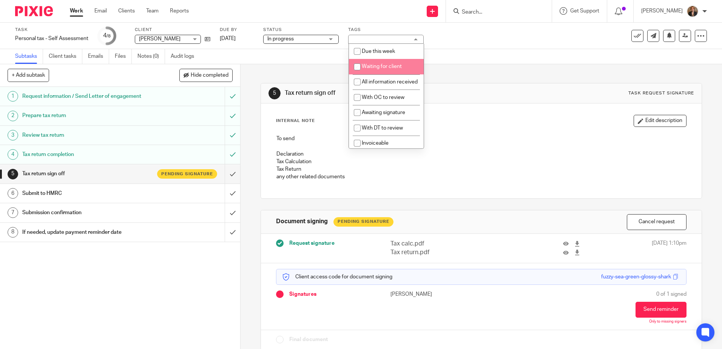
click at [384, 65] on span "Waiting for client" at bounding box center [382, 66] width 40 height 5
checkbox input "true"
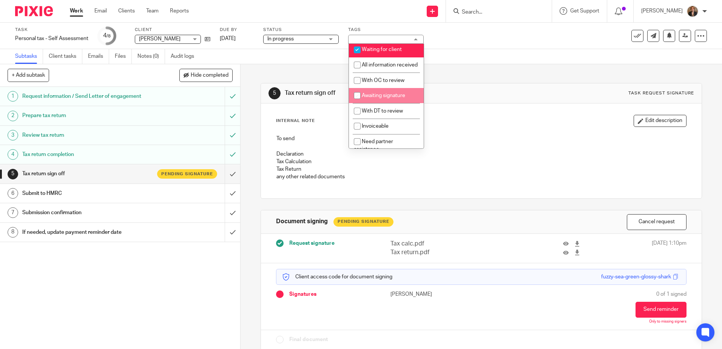
scroll to position [25, 0]
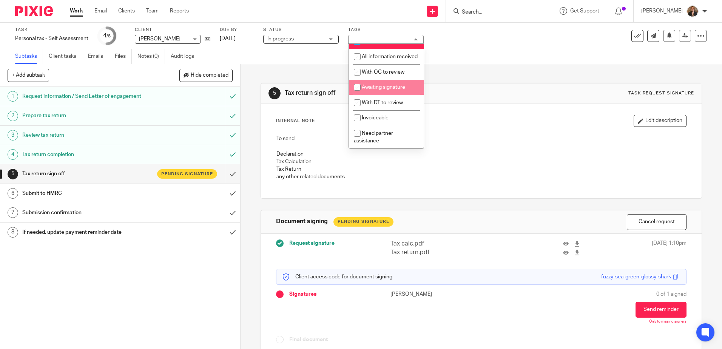
click at [400, 90] on span "Awaiting signature" at bounding box center [383, 87] width 43 height 5
checkbox input "true"
click at [36, 14] on img at bounding box center [34, 11] width 38 height 10
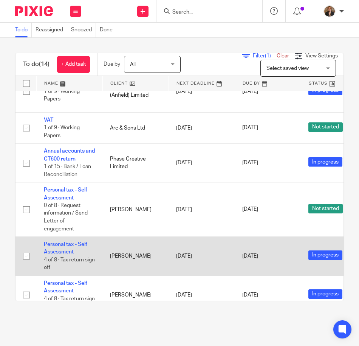
scroll to position [239, 0]
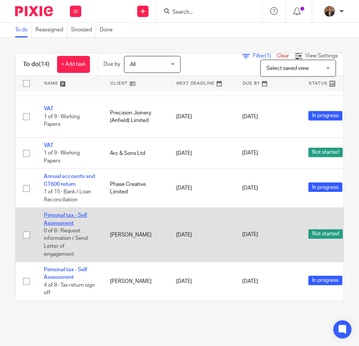
click at [66, 224] on link "Personal tax - Self Assessment" at bounding box center [65, 219] width 43 height 13
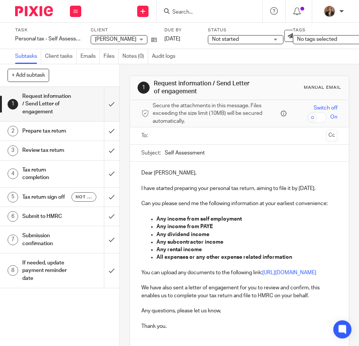
click at [303, 42] on span "No tags selected" at bounding box center [317, 39] width 40 height 5
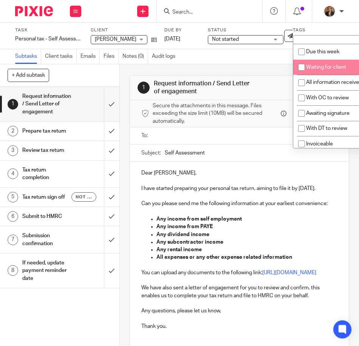
click at [308, 68] on input "checkbox" at bounding box center [301, 67] width 14 height 14
checkbox input "true"
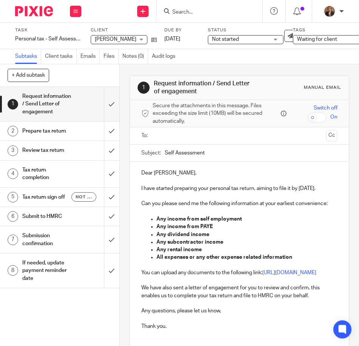
click at [33, 12] on img at bounding box center [34, 11] width 38 height 10
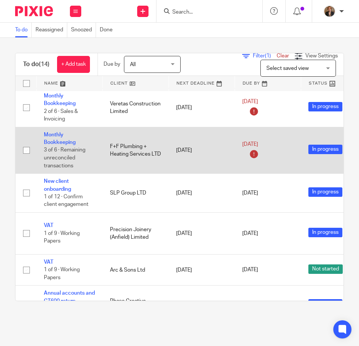
scroll to position [126, 0]
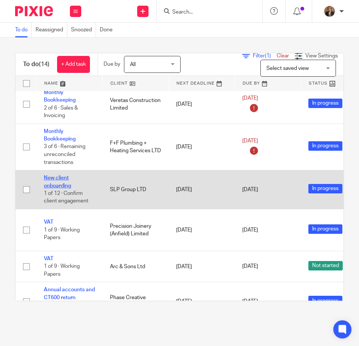
click at [53, 179] on link "New client onboarding" at bounding box center [57, 181] width 27 height 13
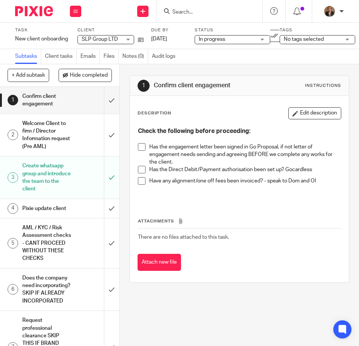
click at [138, 145] on span at bounding box center [142, 147] width 8 height 8
click at [55, 132] on h1 "Welcome Client to firm / Director Information request (Pre AML)" at bounding box center [46, 135] width 49 height 34
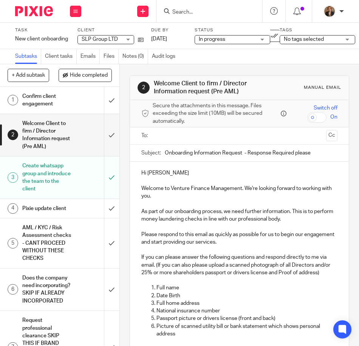
click at [180, 142] on ul at bounding box center [239, 136] width 173 height 12
click at [181, 139] on input "text" at bounding box center [238, 135] width 167 height 9
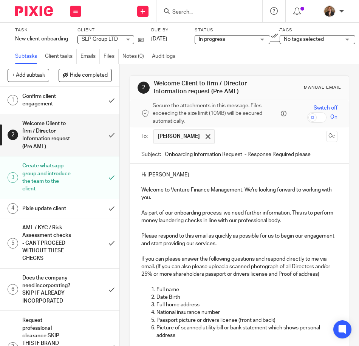
click at [203, 175] on p "Hi [PERSON_NAME]" at bounding box center [239, 175] width 196 height 8
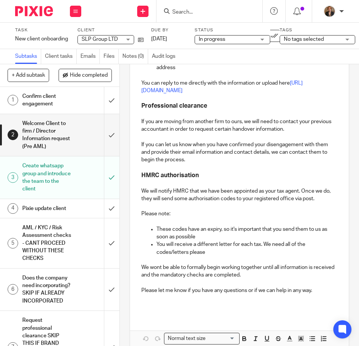
scroll to position [331, 0]
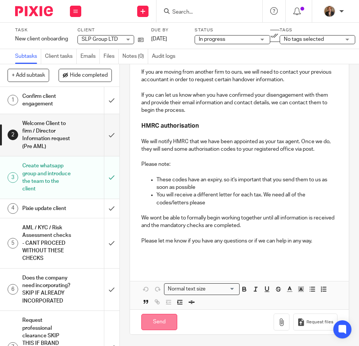
click at [163, 319] on input "Send" at bounding box center [159, 322] width 36 height 16
type input "Sent"
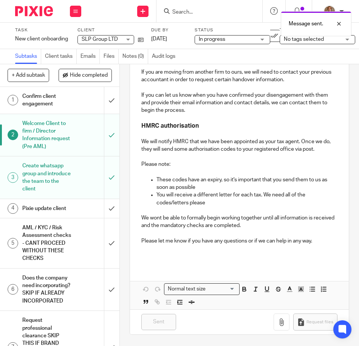
click at [315, 43] on span "No tags selected" at bounding box center [312, 40] width 57 height 8
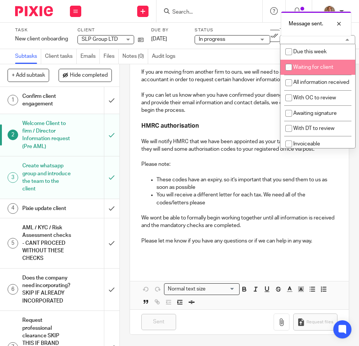
click at [316, 71] on li "Waiting for client" at bounding box center [317, 67] width 75 height 15
checkbox input "true"
click at [58, 214] on h1 "Pixie update client" at bounding box center [46, 208] width 49 height 11
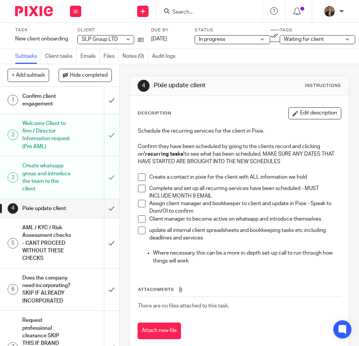
click at [35, 259] on h1 "AML / KYC / Risk Assessment checks - CANT PROCEED WITHOUT THESE CHECKS" at bounding box center [46, 243] width 49 height 42
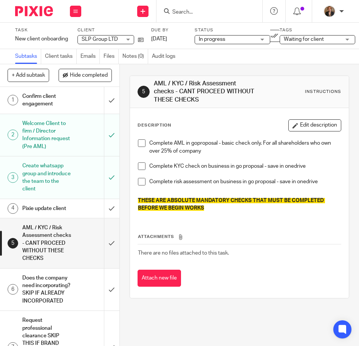
click at [46, 103] on h1 "Confirm client engagement" at bounding box center [46, 100] width 49 height 19
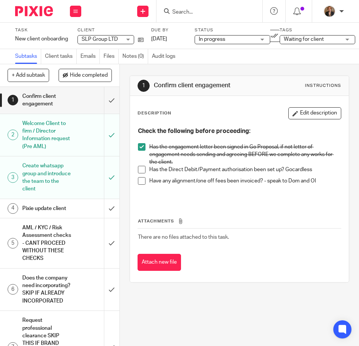
click at [31, 5] on div at bounding box center [31, 11] width 62 height 22
click at [25, 14] on img at bounding box center [34, 11] width 38 height 10
